Goal: Information Seeking & Learning: Learn about a topic

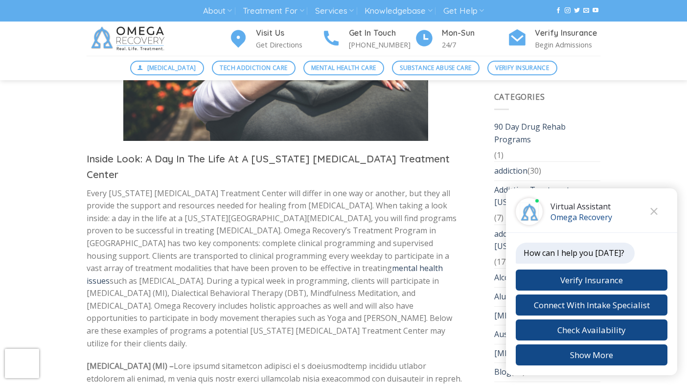
scroll to position [1491, 0]
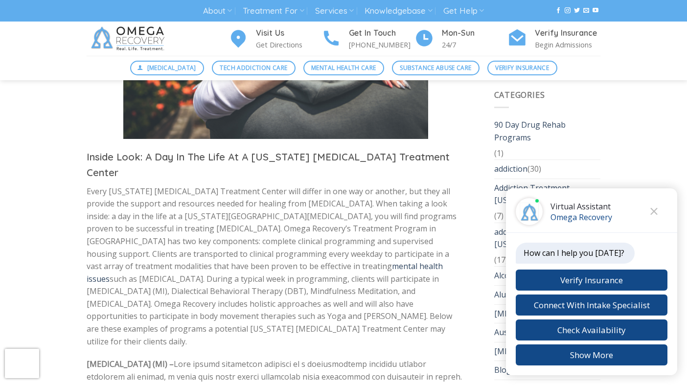
click at [134, 38] on img at bounding box center [130, 39] width 86 height 34
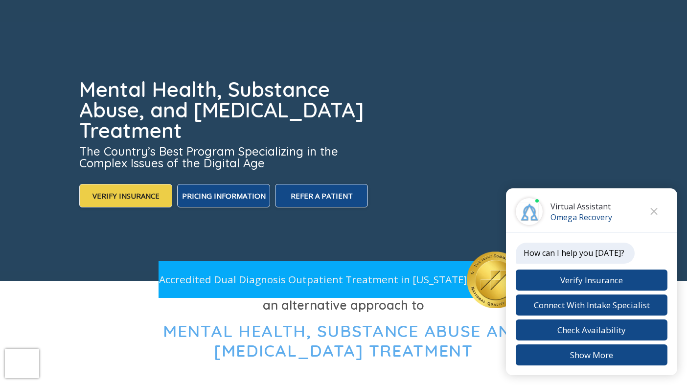
scroll to position [156, 0]
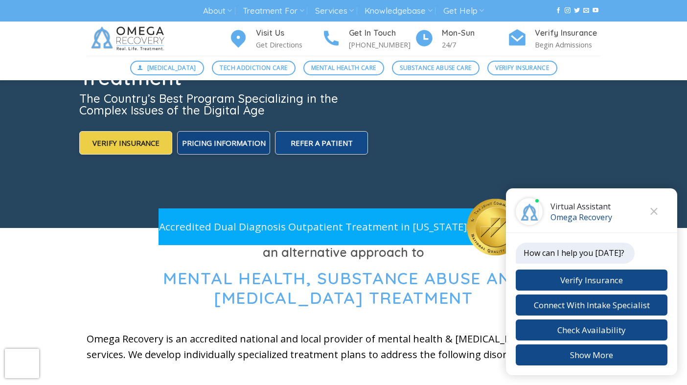
click at [229, 141] on span "Pricing Information" at bounding box center [224, 143] width 84 height 10
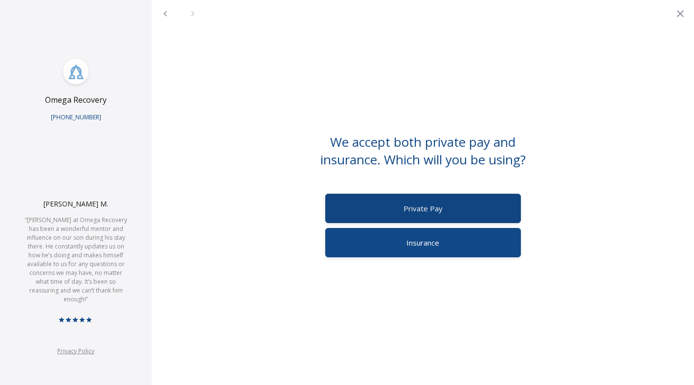
click at [481, 197] on label "Private Pay" at bounding box center [423, 208] width 196 height 29
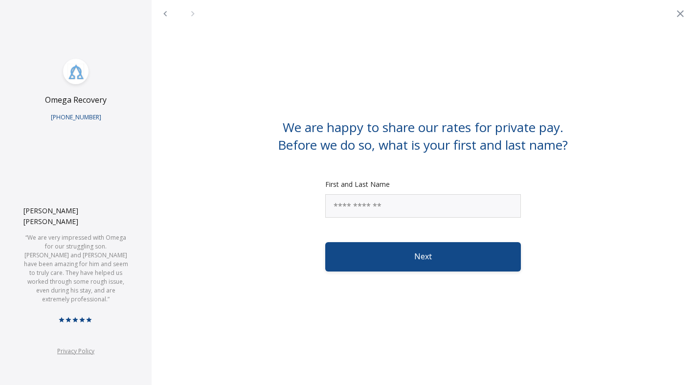
click at [683, 12] on icon "Close" at bounding box center [681, 14] width 12 height 12
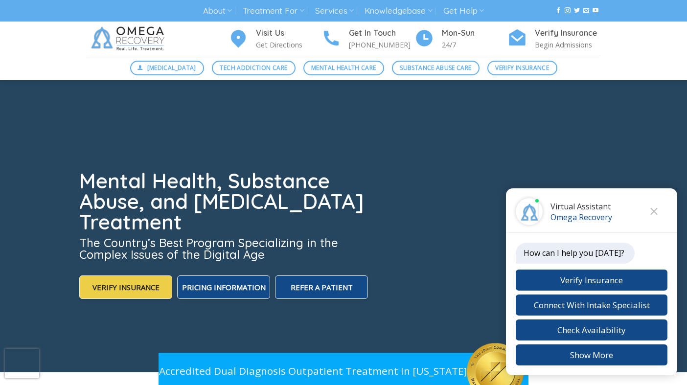
scroll to position [0, 0]
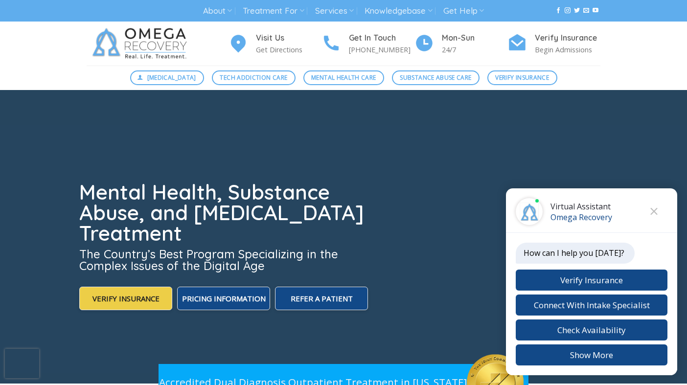
click at [38, 120] on video at bounding box center [343, 237] width 687 height 294
